Goal: Navigation & Orientation: Find specific page/section

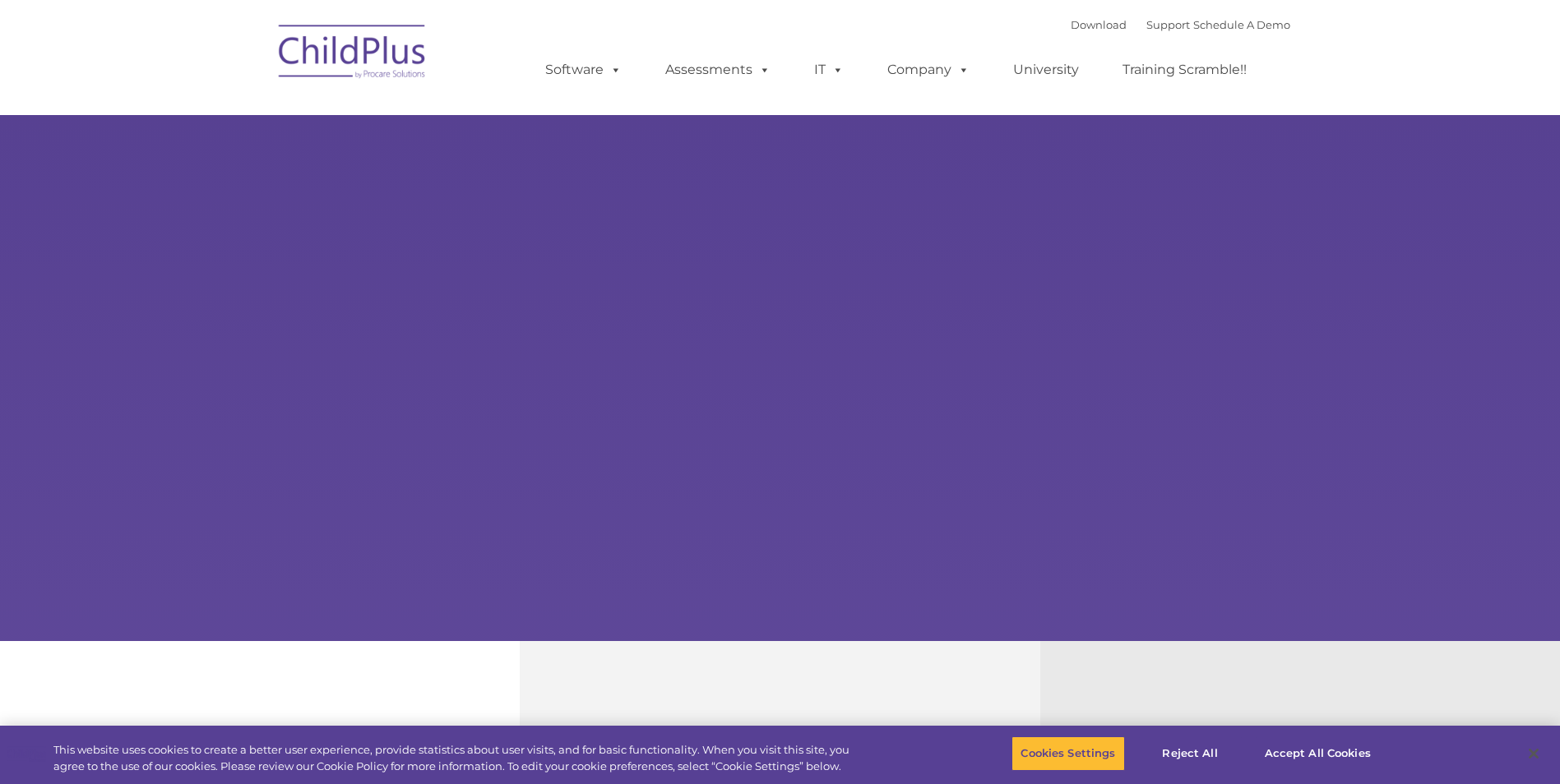
select select "MEDIUM"
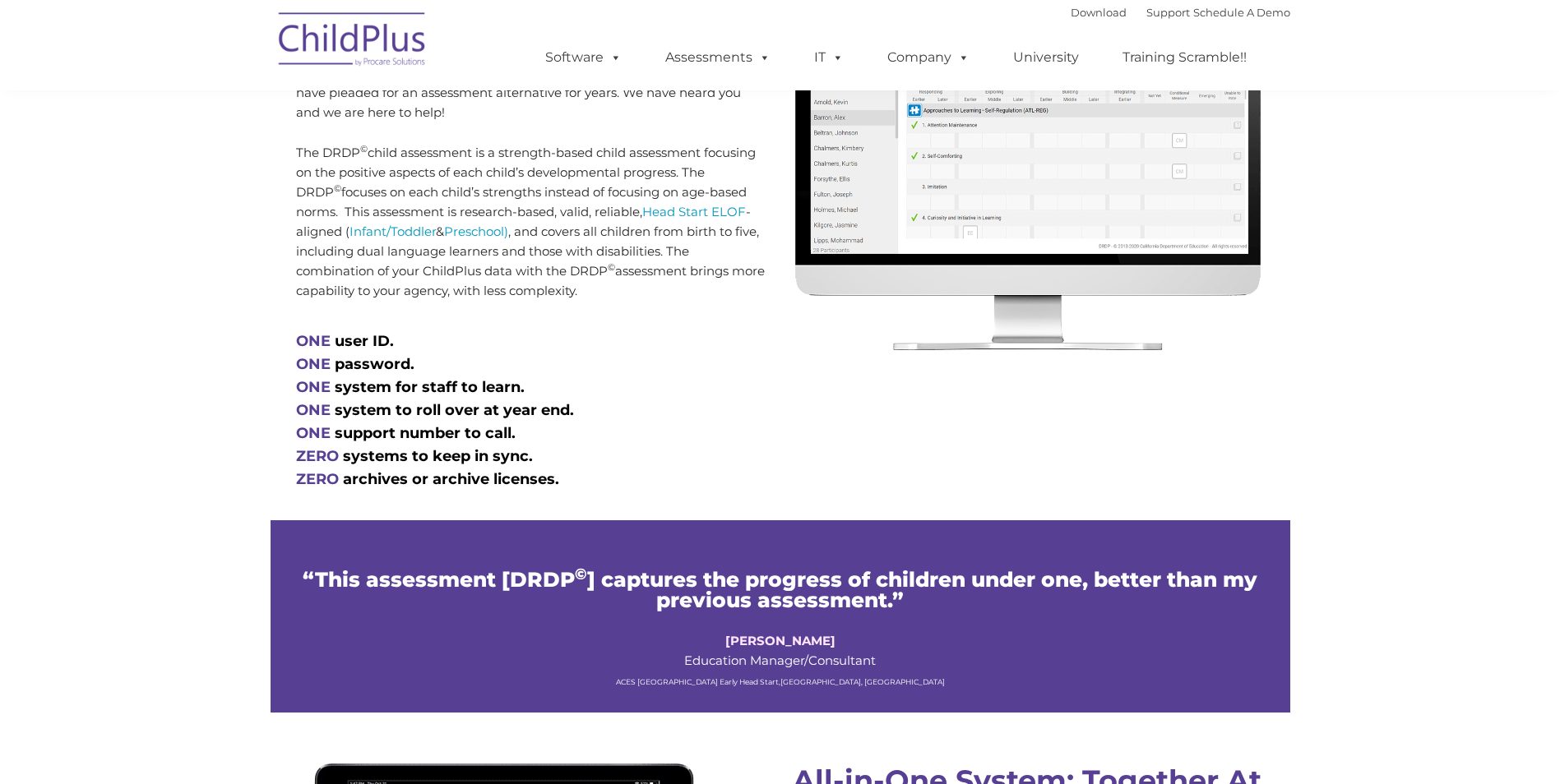
scroll to position [788, 0]
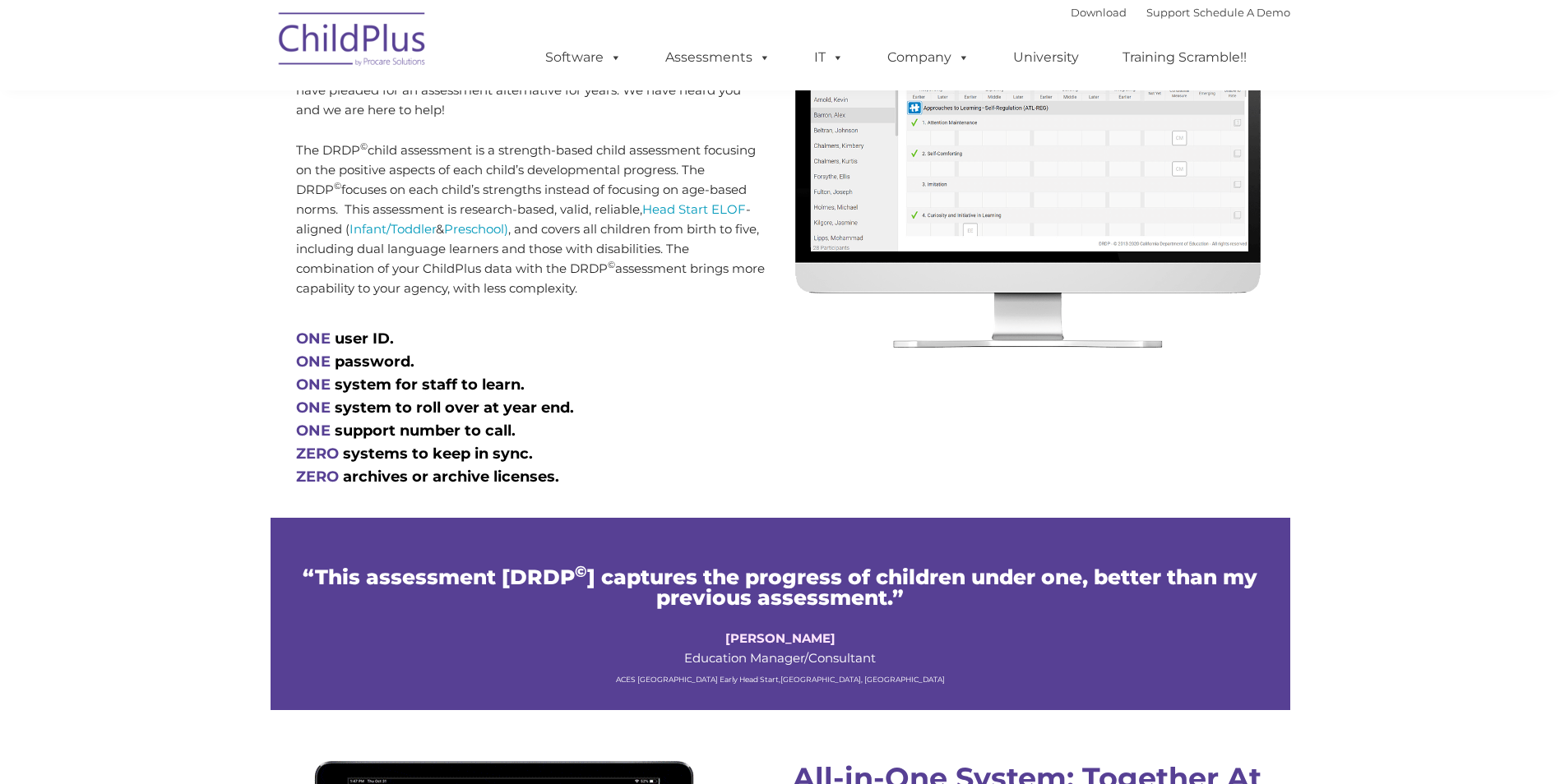
type input ""
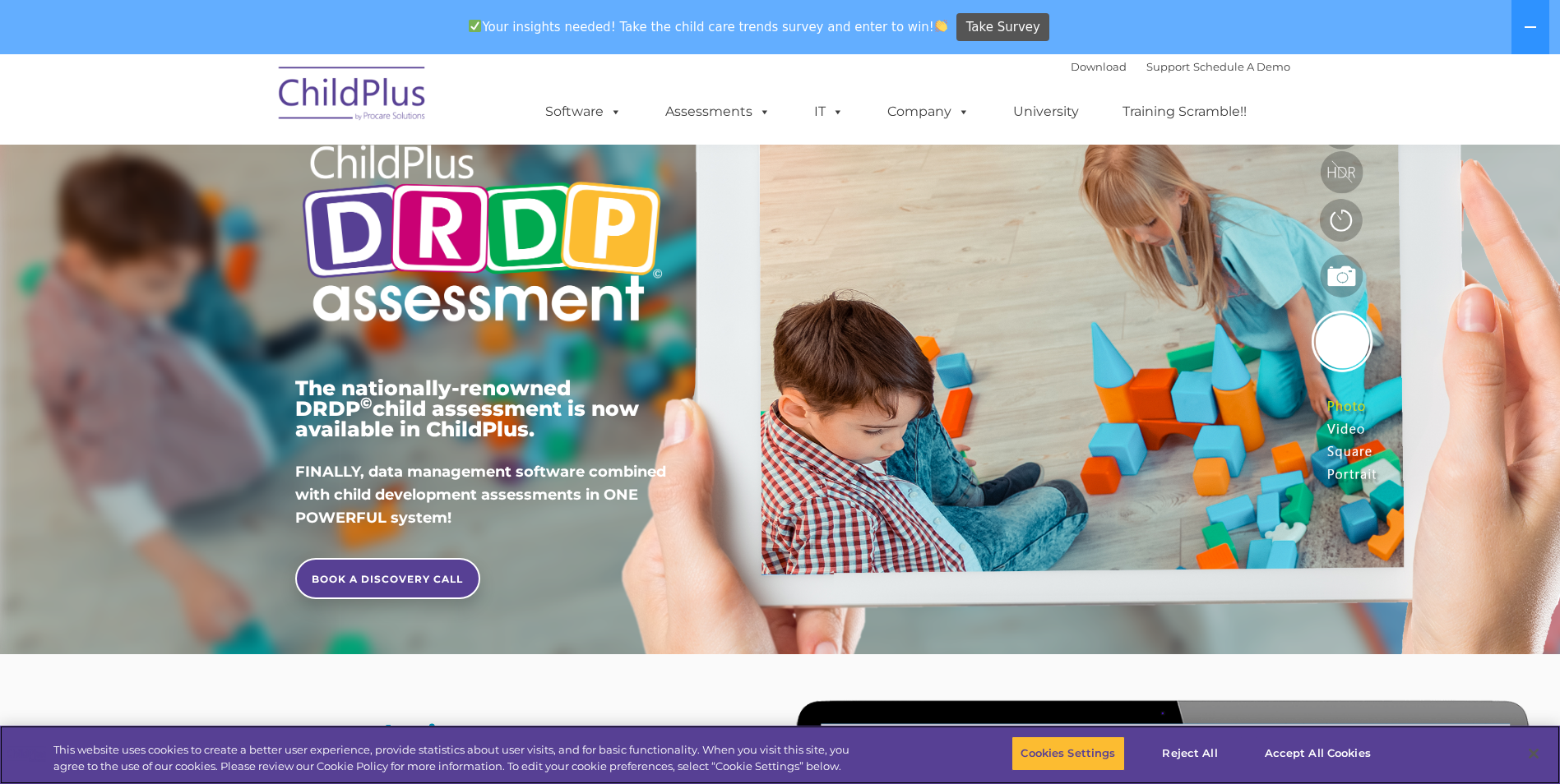
scroll to position [0, 0]
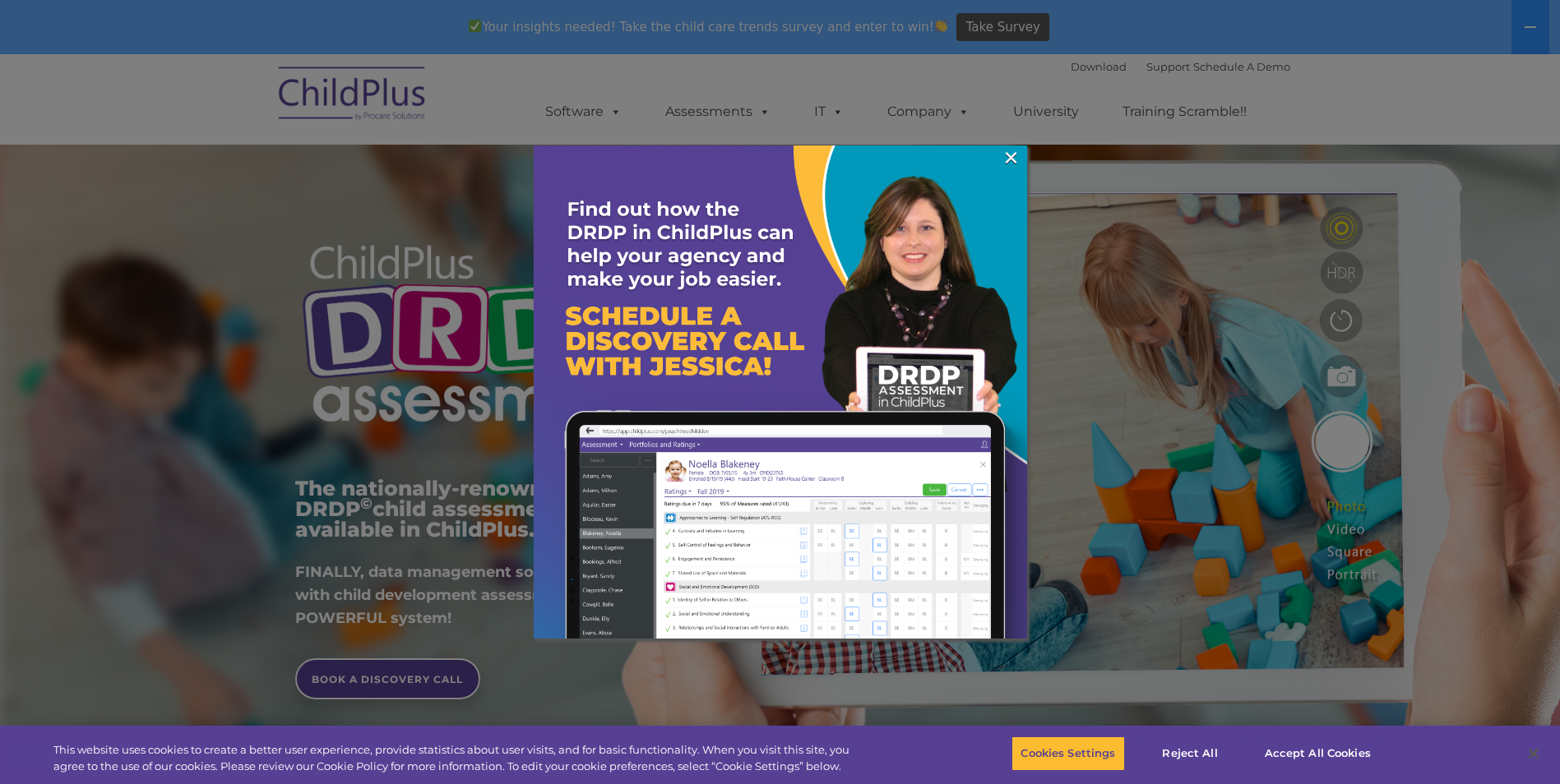
click at [395, 297] on div at bounding box center [780, 392] width 1560 height 784
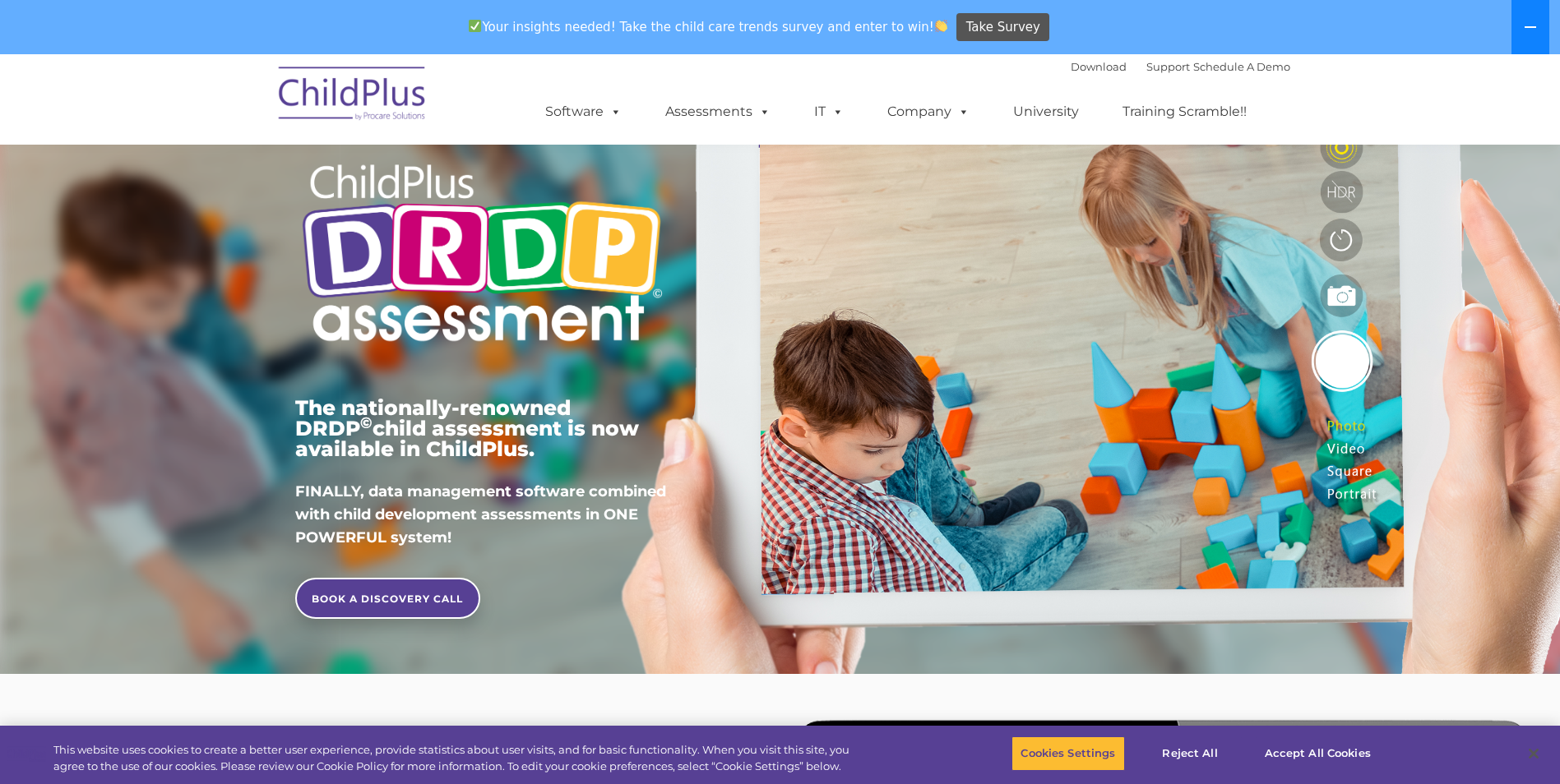
scroll to position [82, 0]
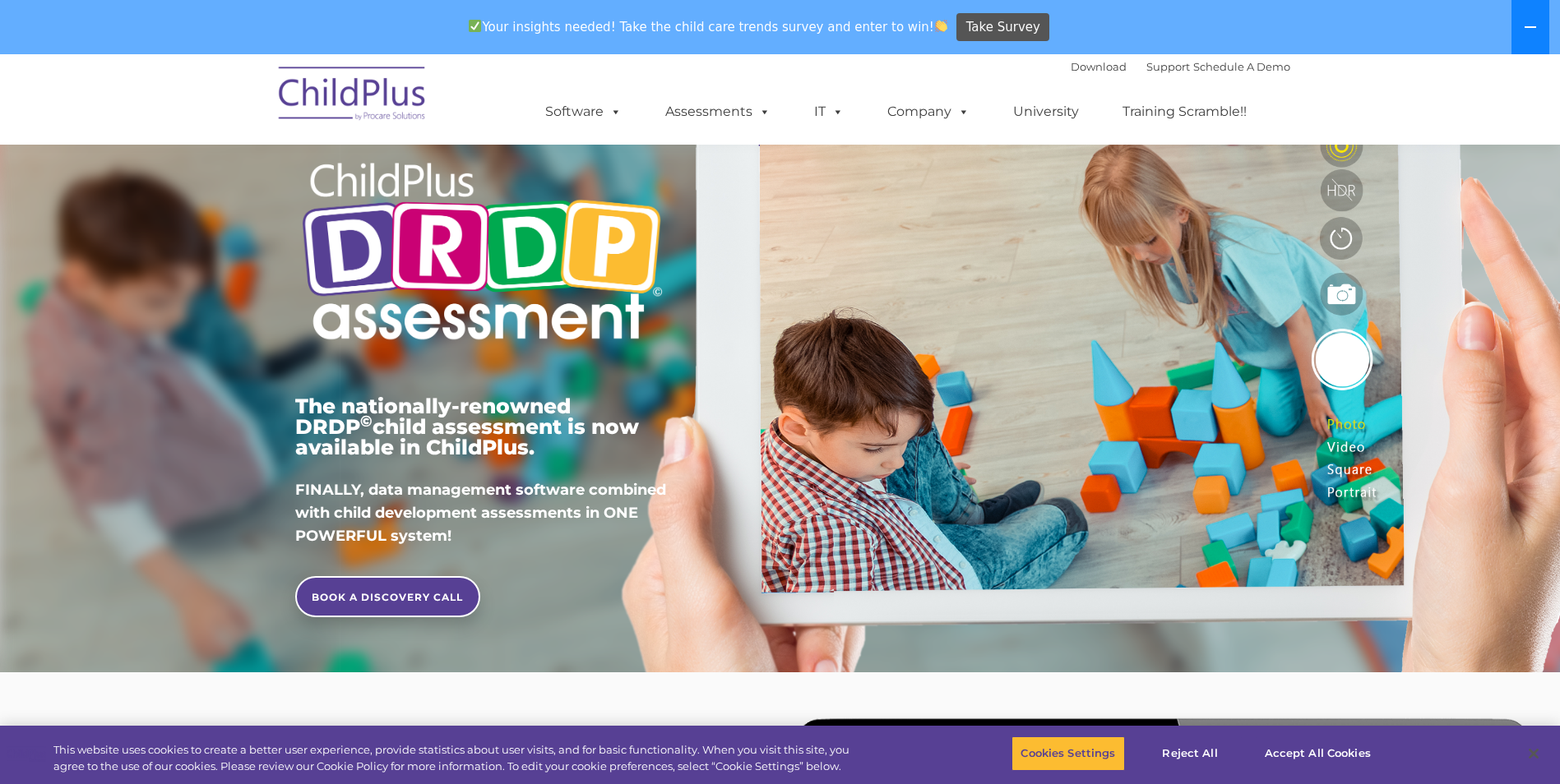
click at [1520, 27] on button at bounding box center [1530, 27] width 38 height 55
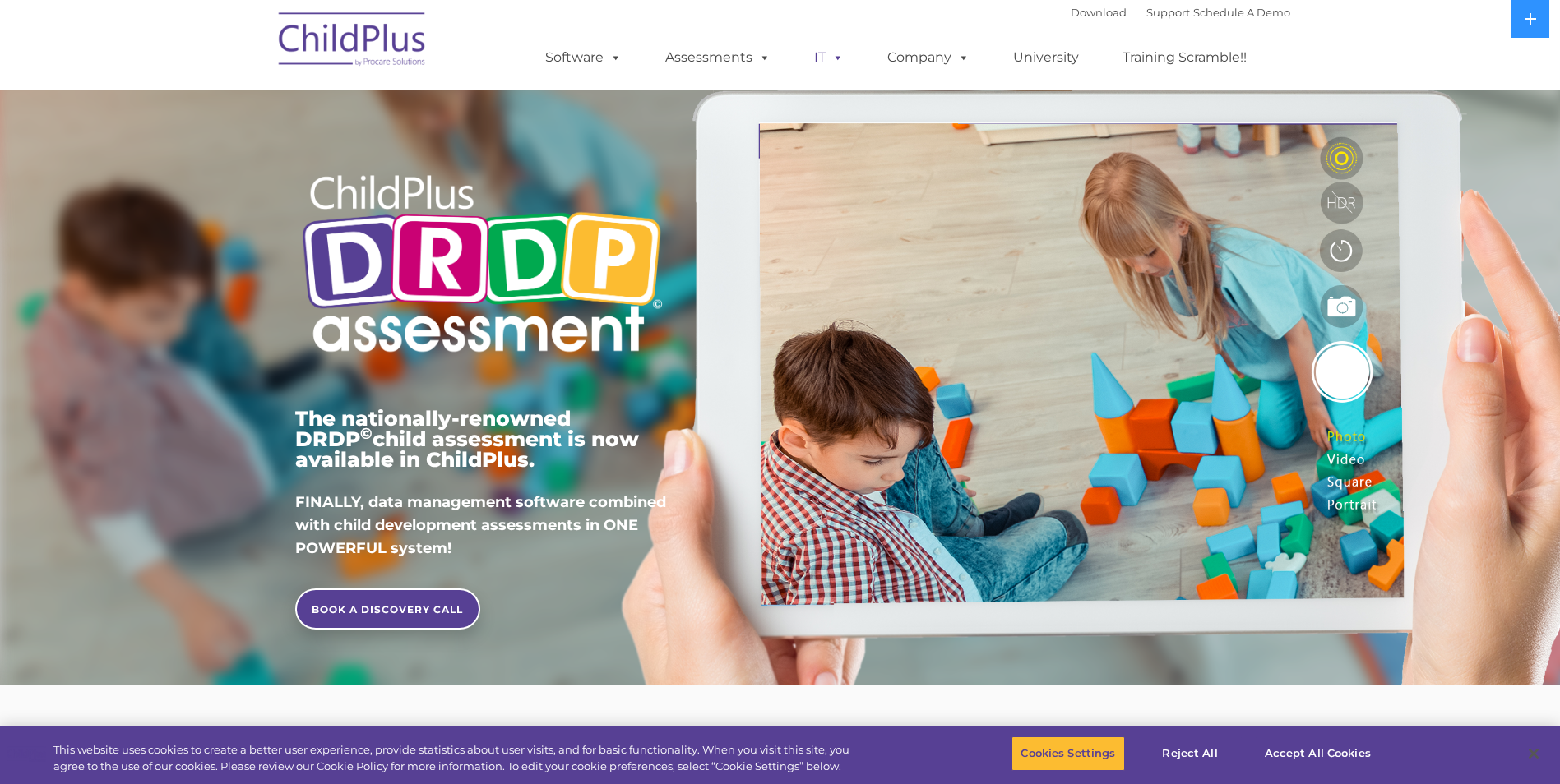
scroll to position [0, 0]
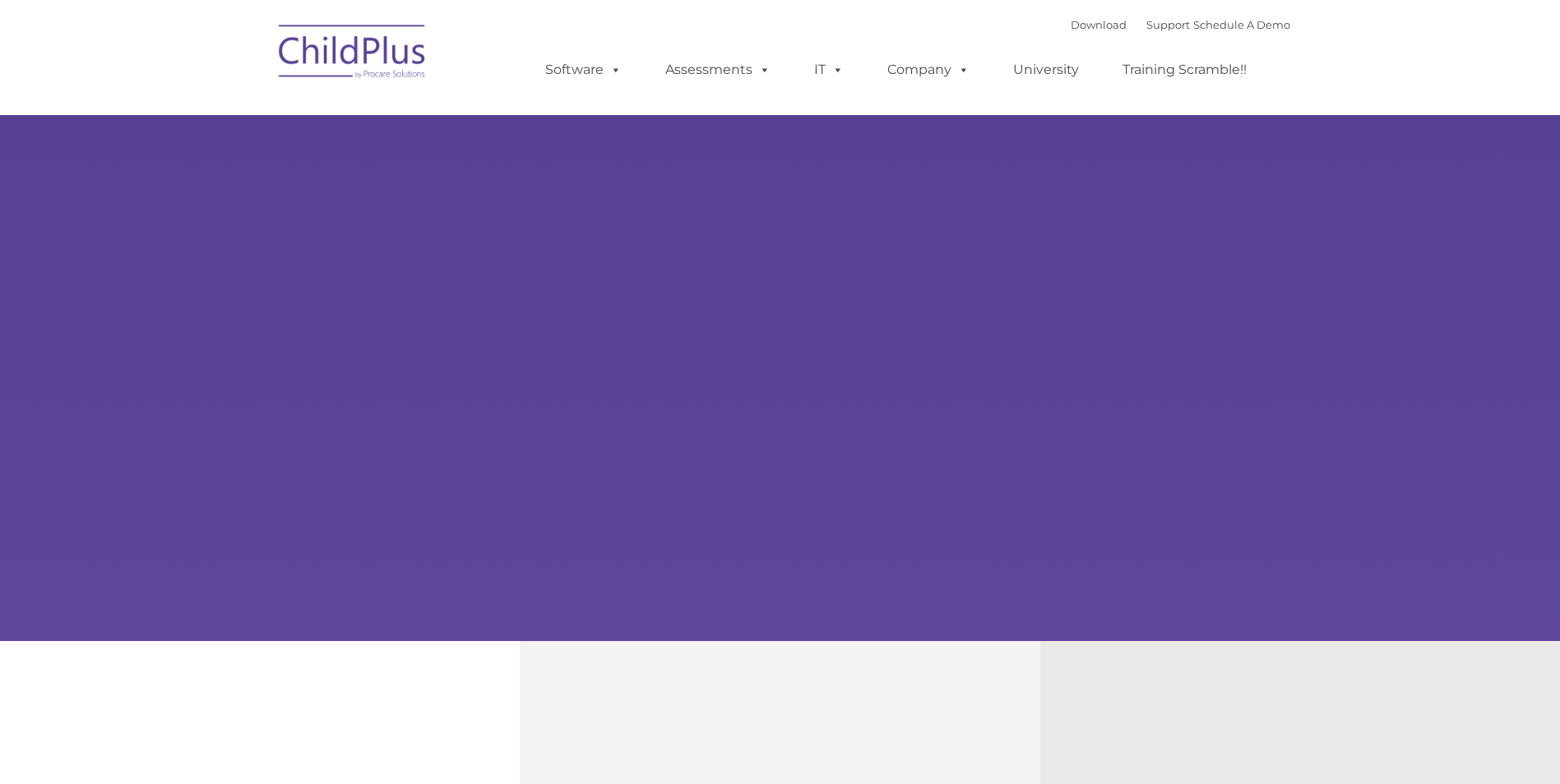
type input ""
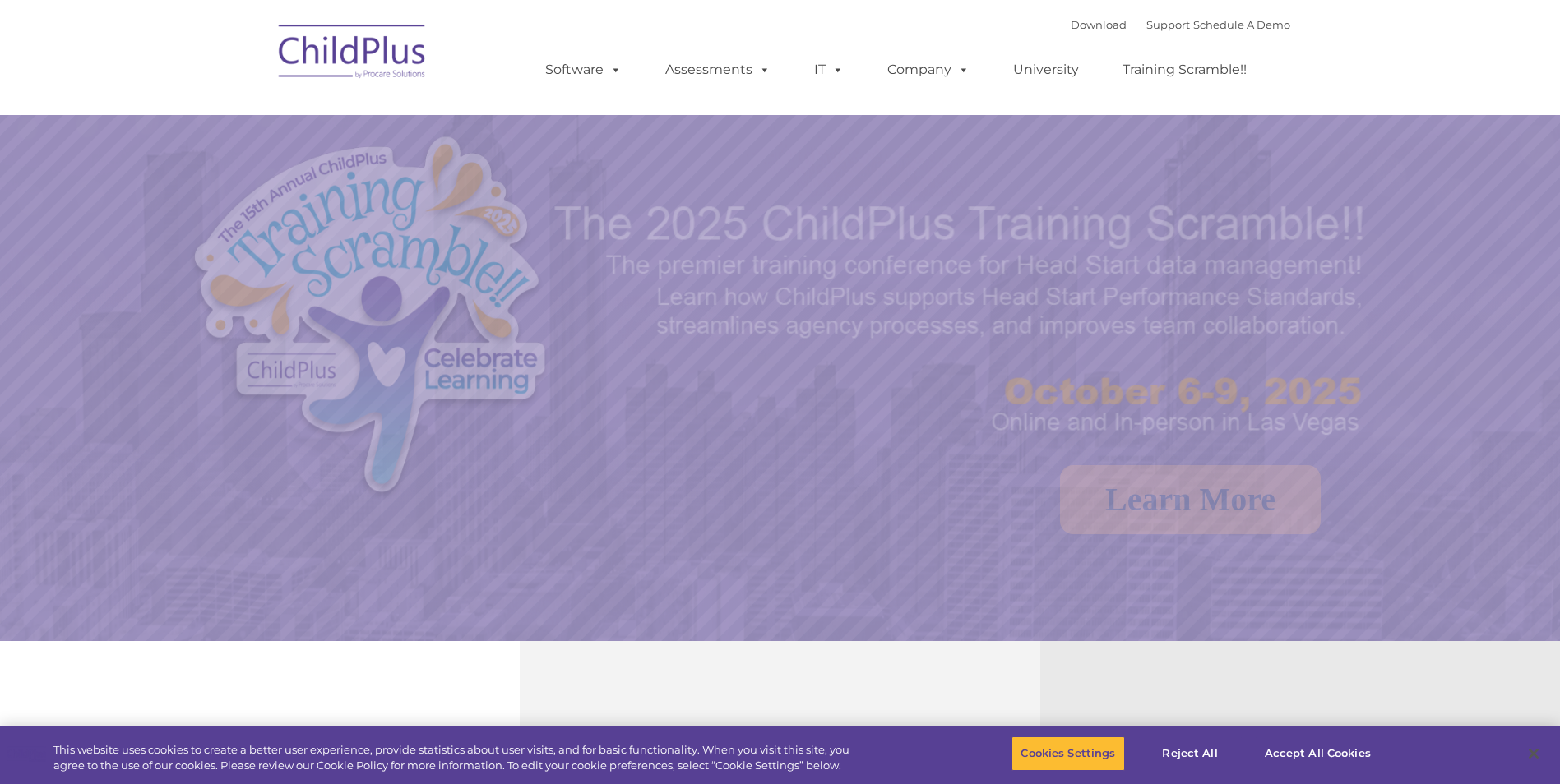
select select "MEDIUM"
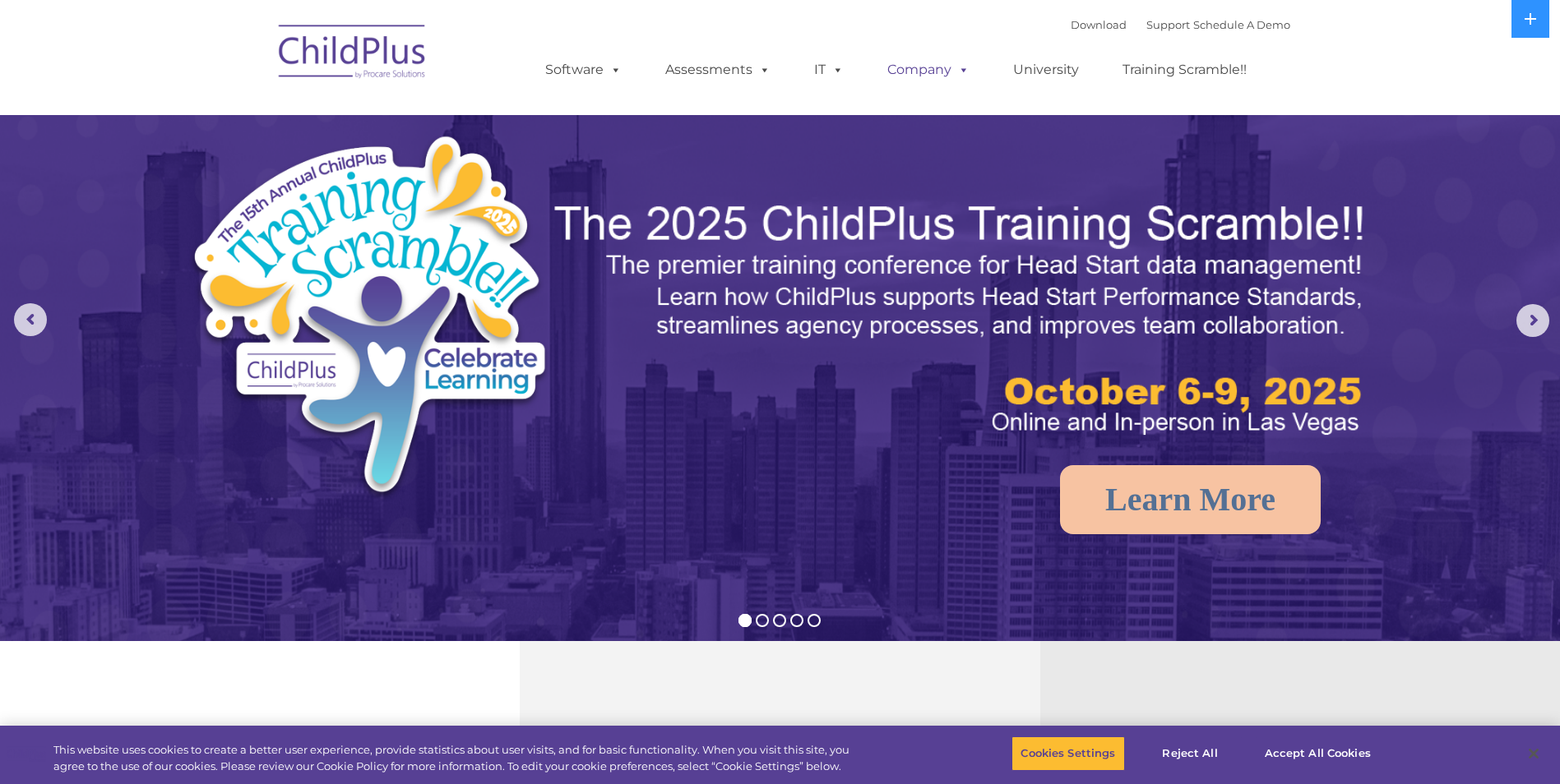
click at [957, 67] on span at bounding box center [960, 69] width 18 height 15
click at [932, 68] on link "Company" at bounding box center [928, 70] width 115 height 33
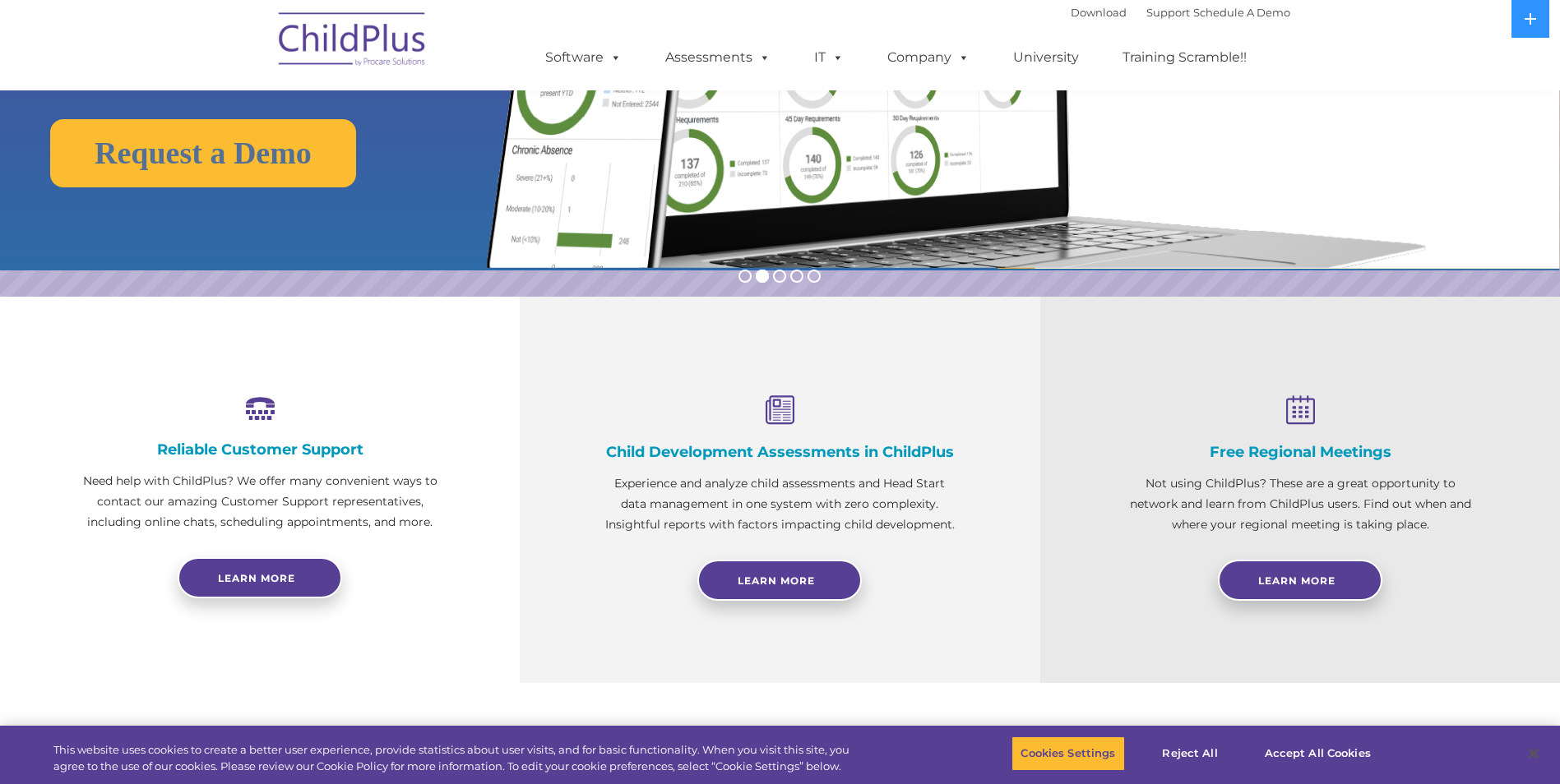
scroll to position [74, 0]
